Goal: Find specific page/section: Find specific page/section

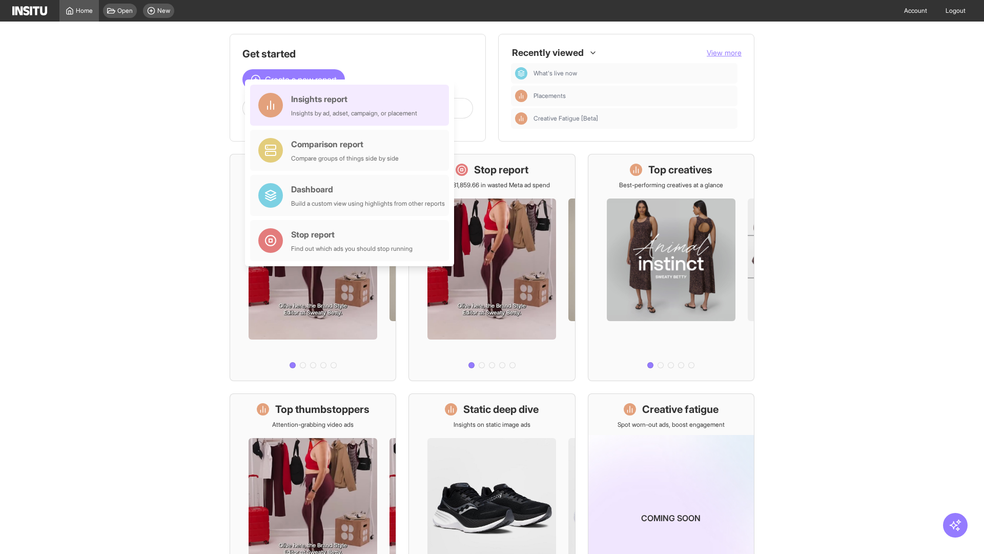
click at [352, 105] on div "Insights report Insights by ad, adset, campaign, or placement" at bounding box center [354, 105] width 126 height 25
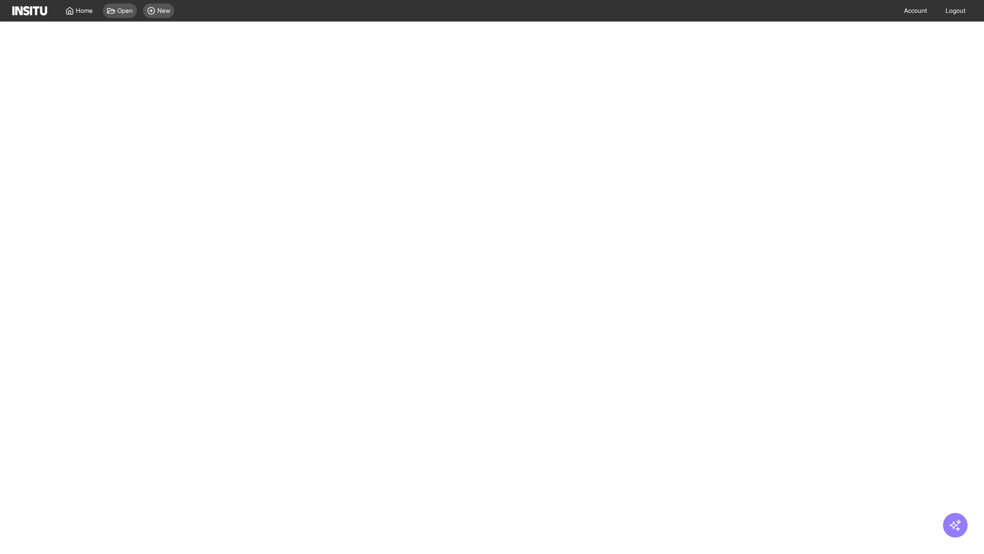
select select "**"
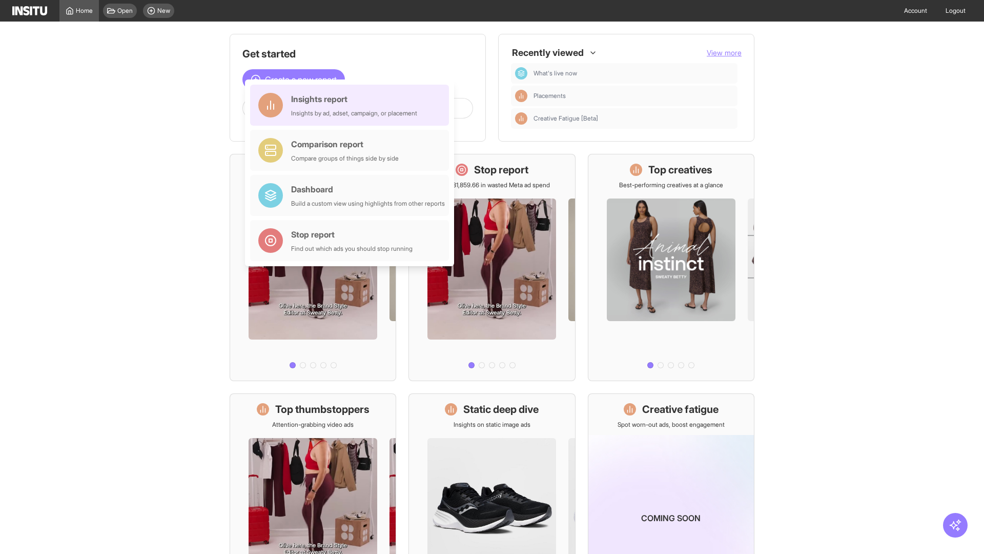
click at [352, 105] on div "Insights report Insights by ad, adset, campaign, or placement" at bounding box center [354, 105] width 126 height 25
